Goal: Task Accomplishment & Management: Complete application form

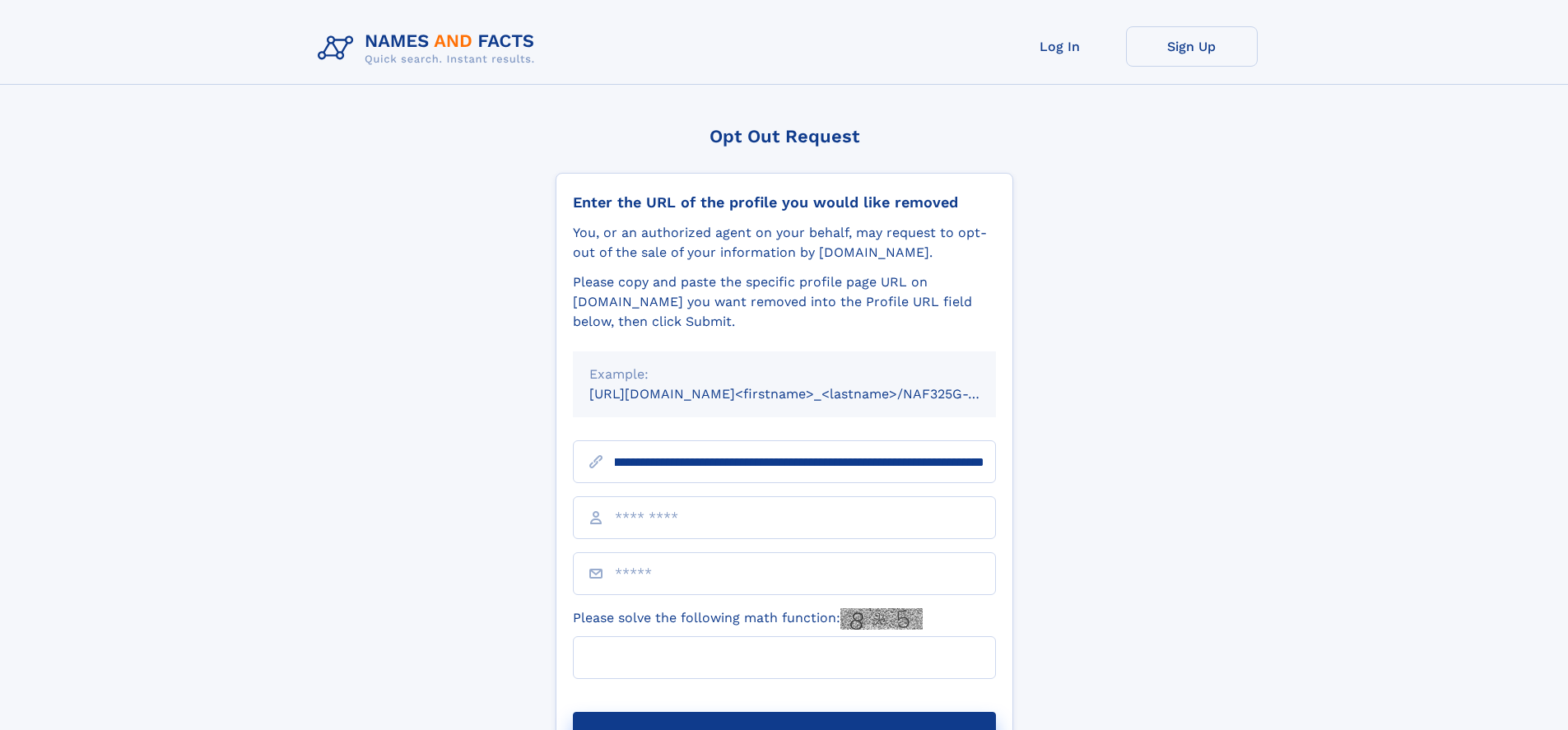
scroll to position [0, 193]
type input "**********"
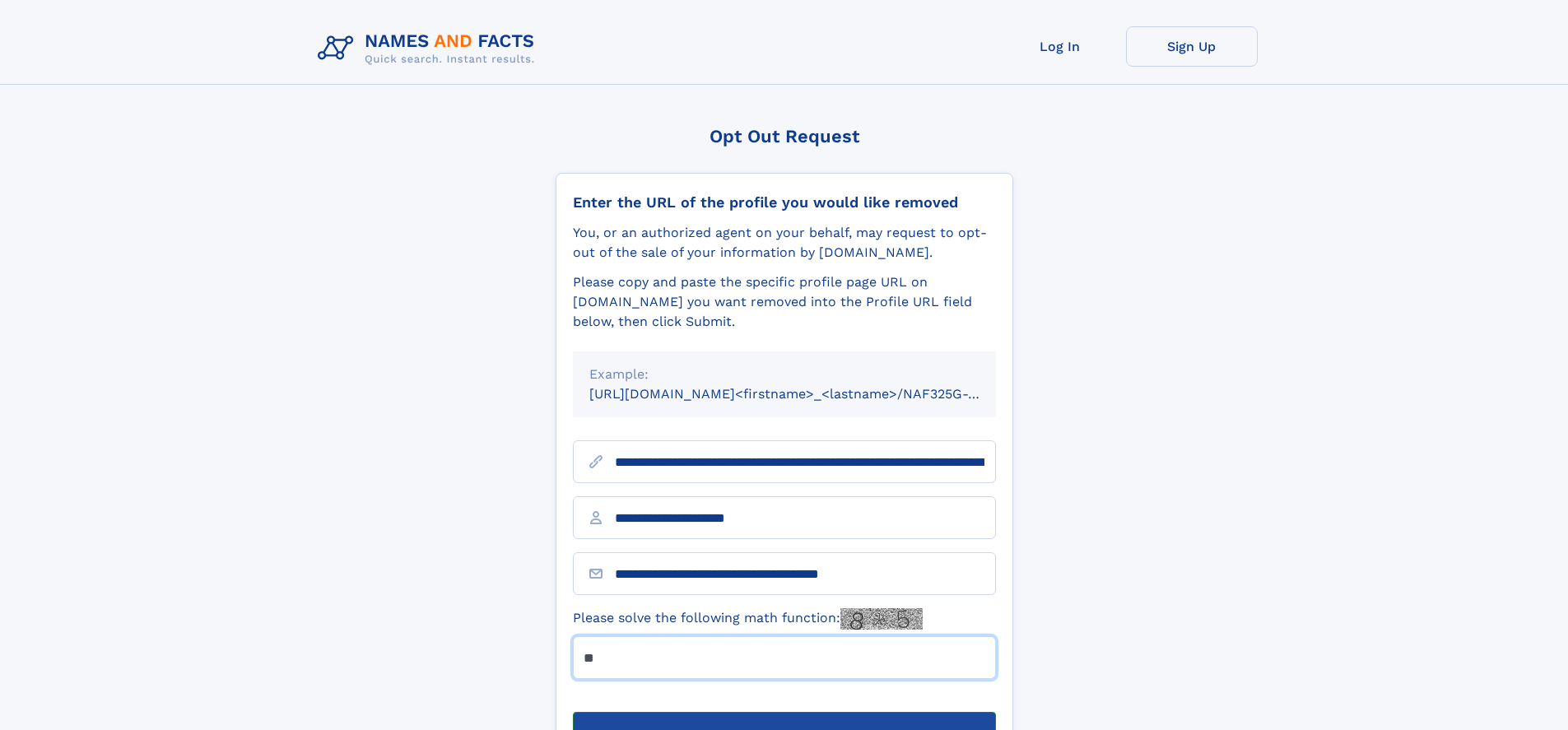
type input "**"
click at [783, 712] on button "Submit Opt Out Request" at bounding box center [784, 738] width 423 height 52
